Goal: Task Accomplishment & Management: Manage account settings

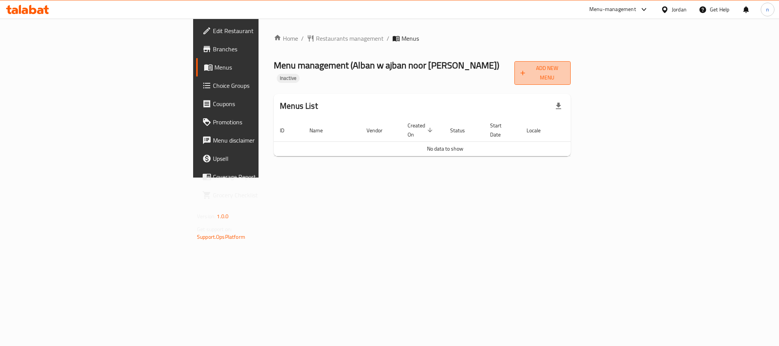
click at [565, 67] on span "Add New Menu" at bounding box center [543, 73] width 44 height 19
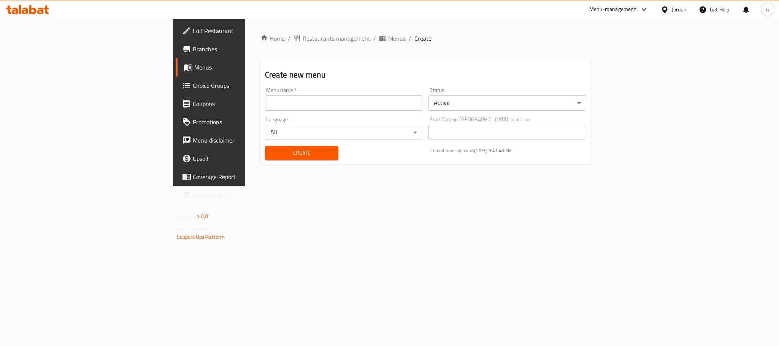
click at [298, 114] on div "Language All ​" at bounding box center [344, 128] width 164 height 29
click at [290, 108] on input "text" at bounding box center [344, 102] width 158 height 15
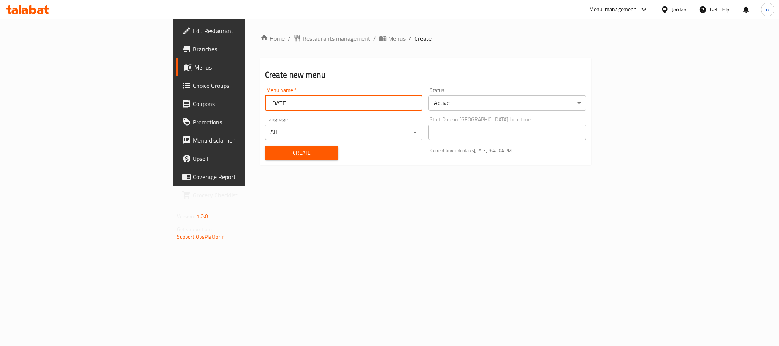
type input "[DATE]"
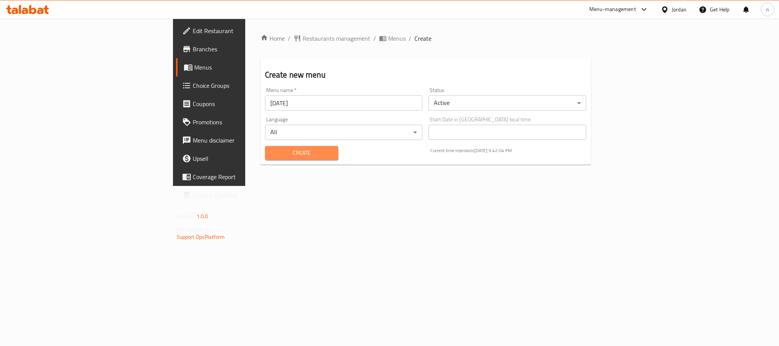
click at [271, 149] on span "Create" at bounding box center [301, 153] width 61 height 10
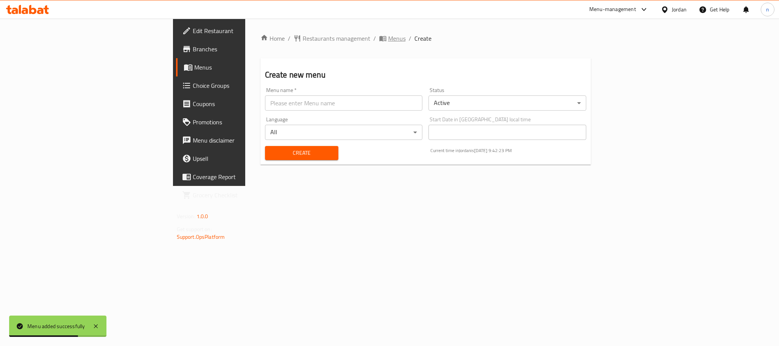
click at [388, 35] on span "Menus" at bounding box center [396, 38] width 17 height 9
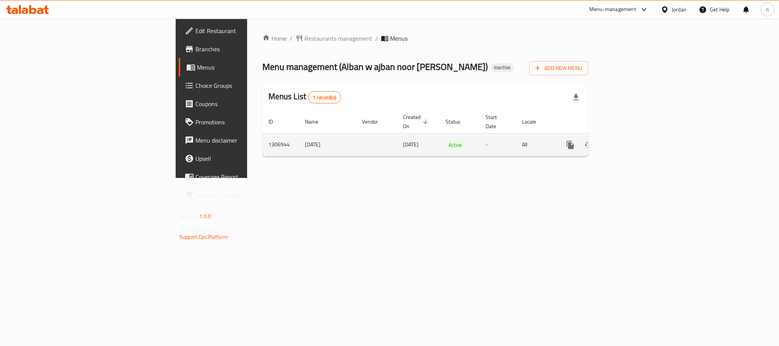
click at [630, 140] on icon "enhanced table" at bounding box center [625, 144] width 9 height 9
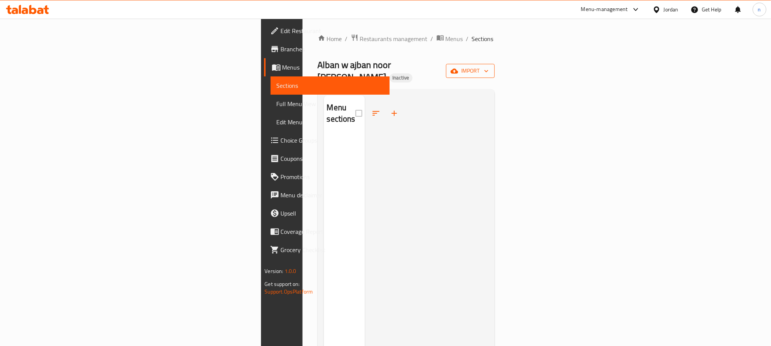
click at [488, 66] on span "import" at bounding box center [470, 71] width 37 height 10
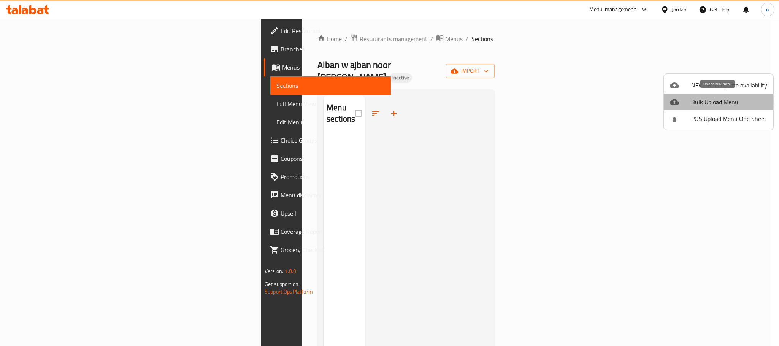
click at [701, 101] on span "Bulk Upload Menu" at bounding box center [730, 101] width 76 height 9
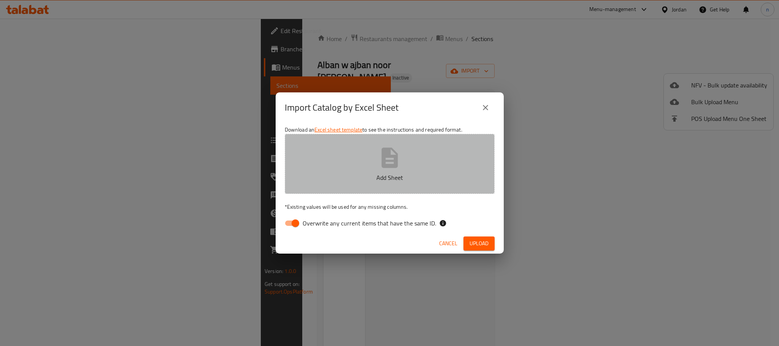
click at [337, 167] on button "Add Sheet" at bounding box center [390, 164] width 210 height 60
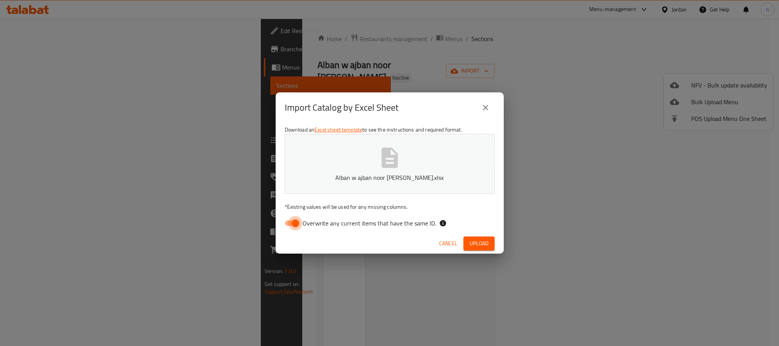
click at [299, 221] on input "Overwrite any current items that have the same ID." at bounding box center [295, 223] width 43 height 14
checkbox input "false"
click at [476, 242] on span "Upload" at bounding box center [479, 244] width 19 height 10
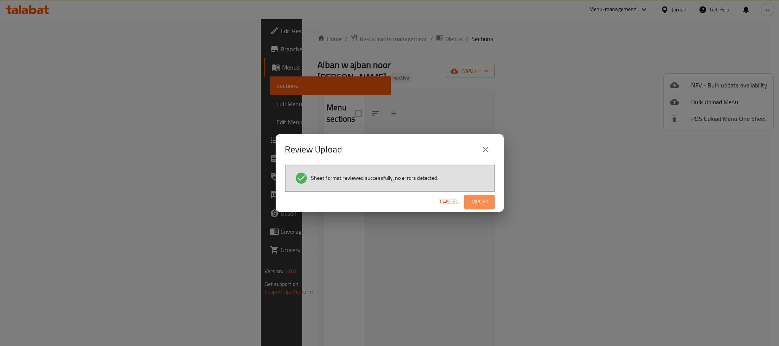
click at [481, 198] on span "Import" at bounding box center [480, 202] width 18 height 10
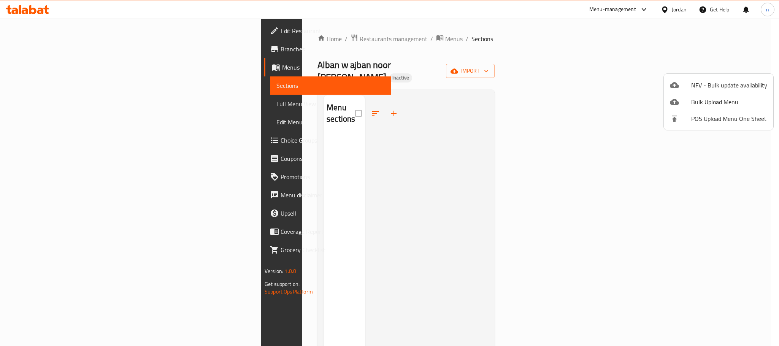
click at [644, 134] on div at bounding box center [389, 173] width 779 height 346
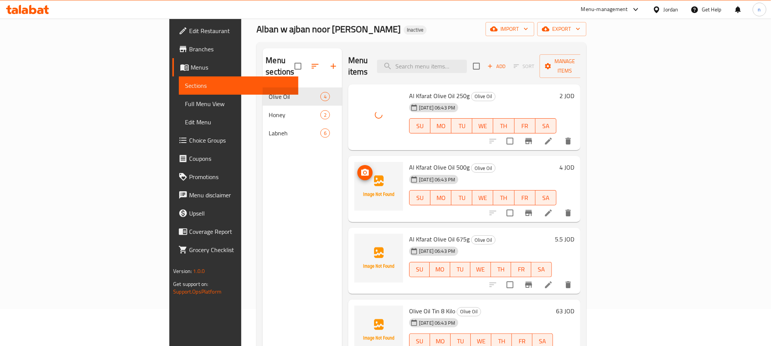
scroll to position [57, 0]
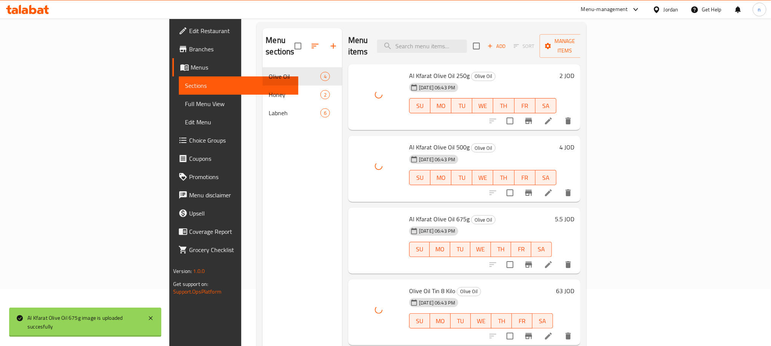
click at [262, 188] on div "Menu sections Olive Oil 4 Honey 2 Labneh 6" at bounding box center [301, 201] width 79 height 346
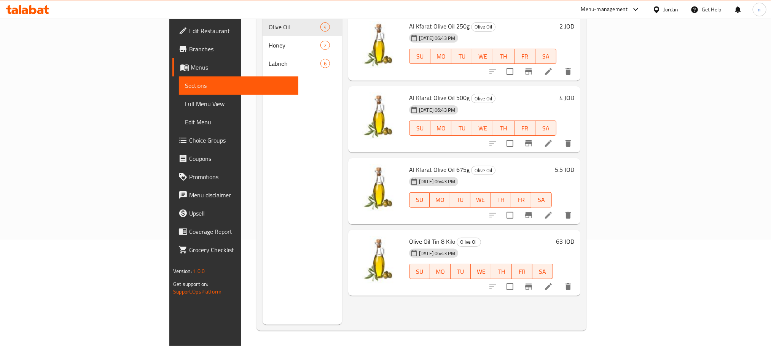
scroll to position [0, 0]
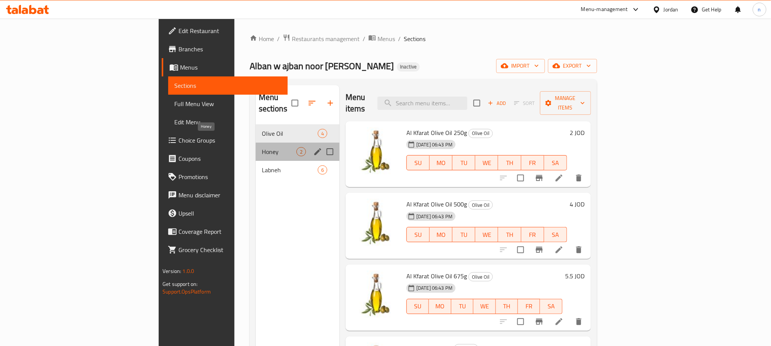
click at [262, 147] on span "Honey" at bounding box center [279, 151] width 35 height 9
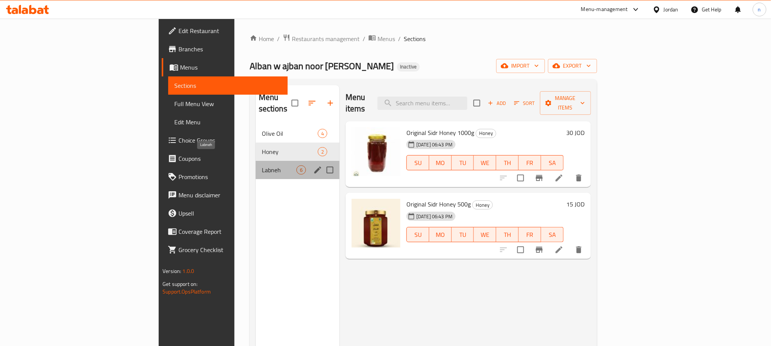
click at [262, 165] on span "Labneh" at bounding box center [279, 169] width 35 height 9
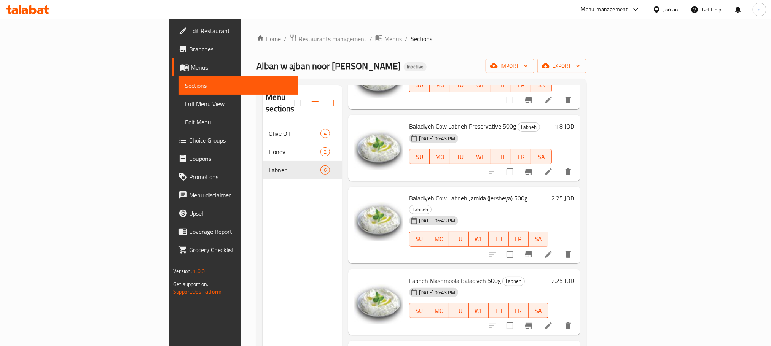
scroll to position [103, 0]
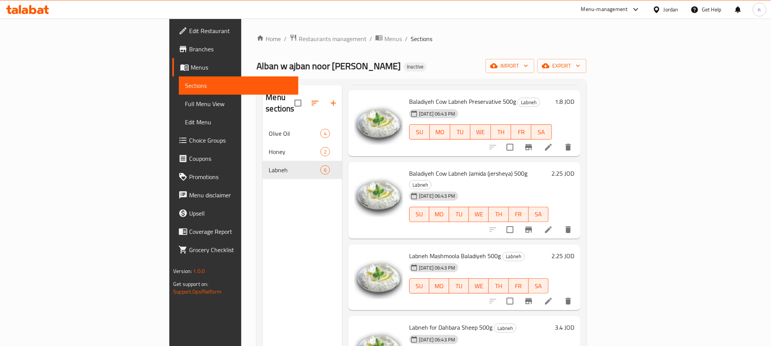
drag, startPoint x: 46, startPoint y: 102, endPoint x: 45, endPoint y: 107, distance: 5.8
click at [185, 102] on span "Full Menu View" at bounding box center [238, 103] width 107 height 9
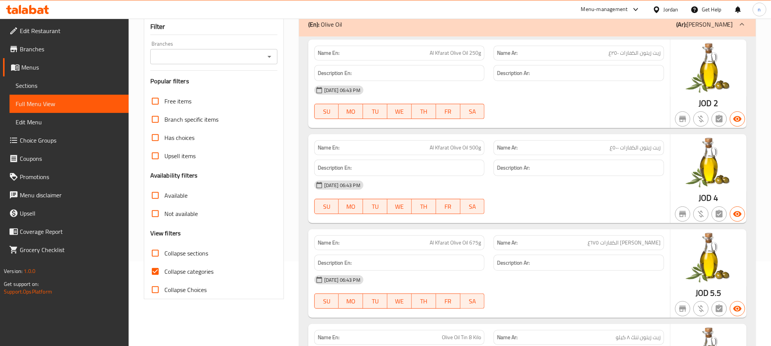
scroll to position [171, 0]
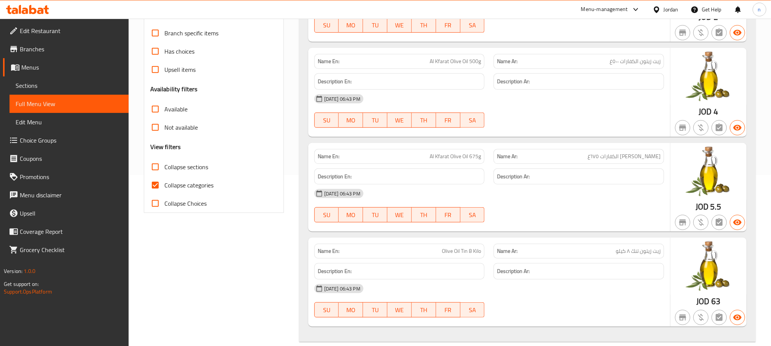
click at [165, 183] on span "Collapse categories" at bounding box center [188, 185] width 49 height 9
click at [164, 183] on input "Collapse categories" at bounding box center [155, 185] width 18 height 18
checkbox input "false"
click at [157, 167] on input "Collapse sections" at bounding box center [155, 167] width 18 height 18
checkbox input "true"
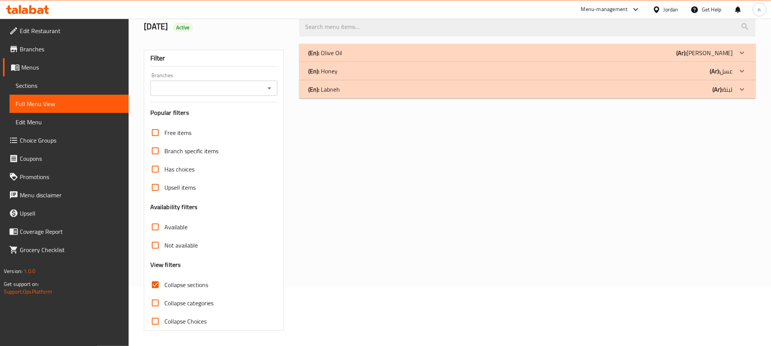
scroll to position [59, 0]
click at [438, 62] on div "(En): Labneh (Ar): لبنة" at bounding box center [527, 53] width 456 height 18
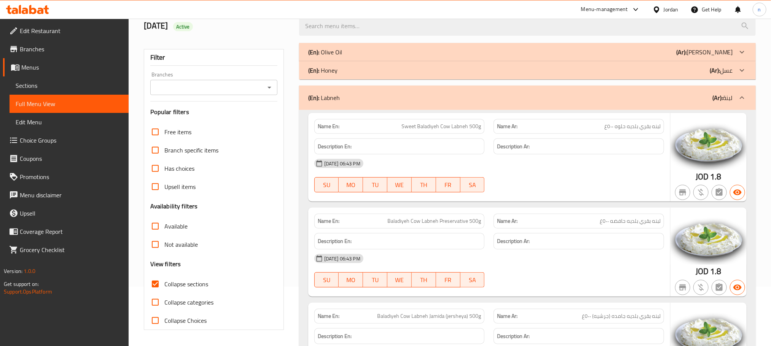
click at [397, 57] on div "(En): Honey (Ar): عسل" at bounding box center [520, 52] width 425 height 9
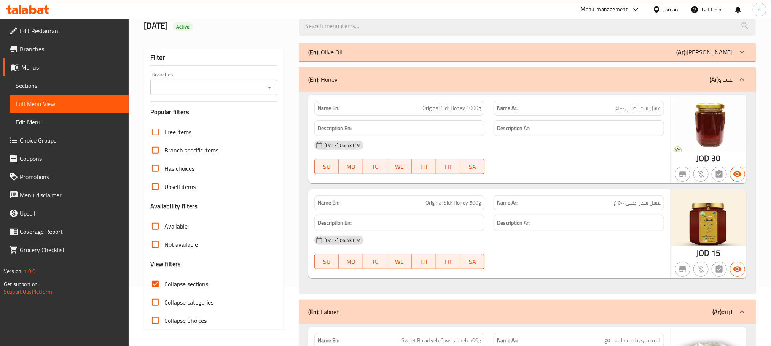
click at [386, 56] on div "(En): Olive Oil (Ar): [PERSON_NAME]" at bounding box center [520, 52] width 425 height 9
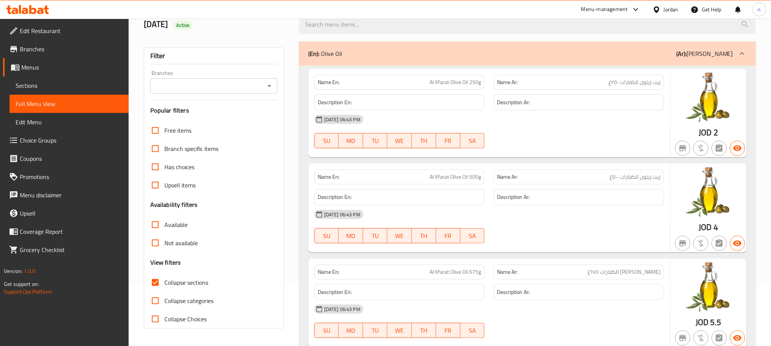
scroll to position [0, 0]
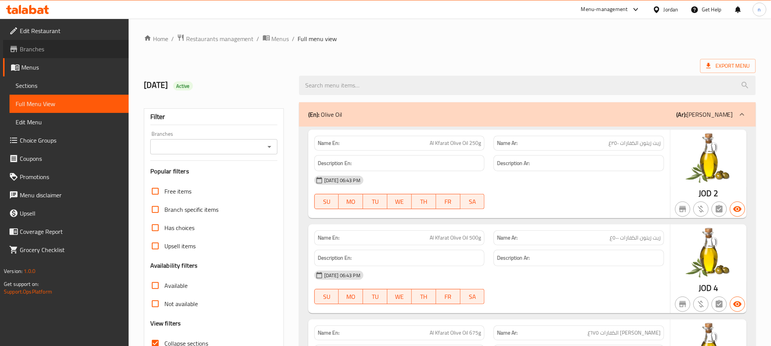
click at [37, 49] on span "Branches" at bounding box center [71, 49] width 103 height 9
